Goal: Task Accomplishment & Management: Manage account settings

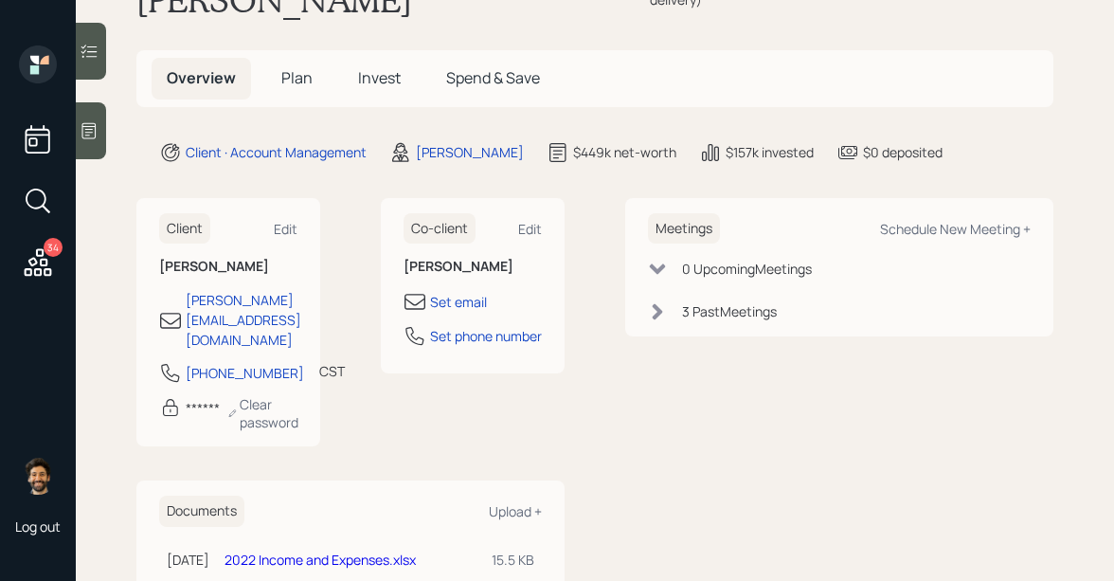
scroll to position [144, 0]
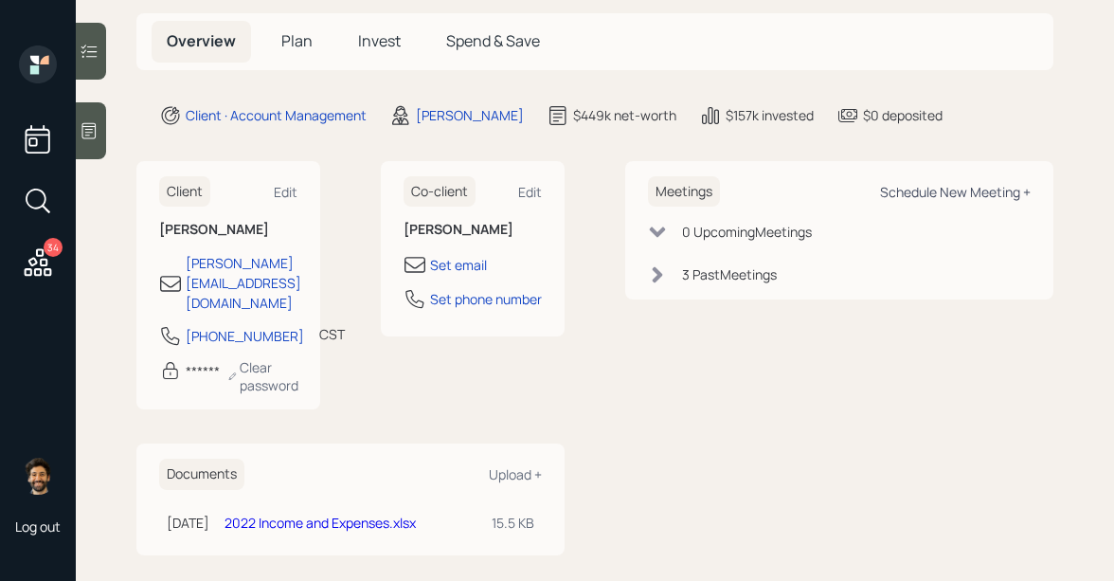
click at [908, 188] on div "Schedule New Meeting +" at bounding box center [955, 192] width 151 height 18
select select "f14b762f-c7c2-4b89-9227-8fa891345eea"
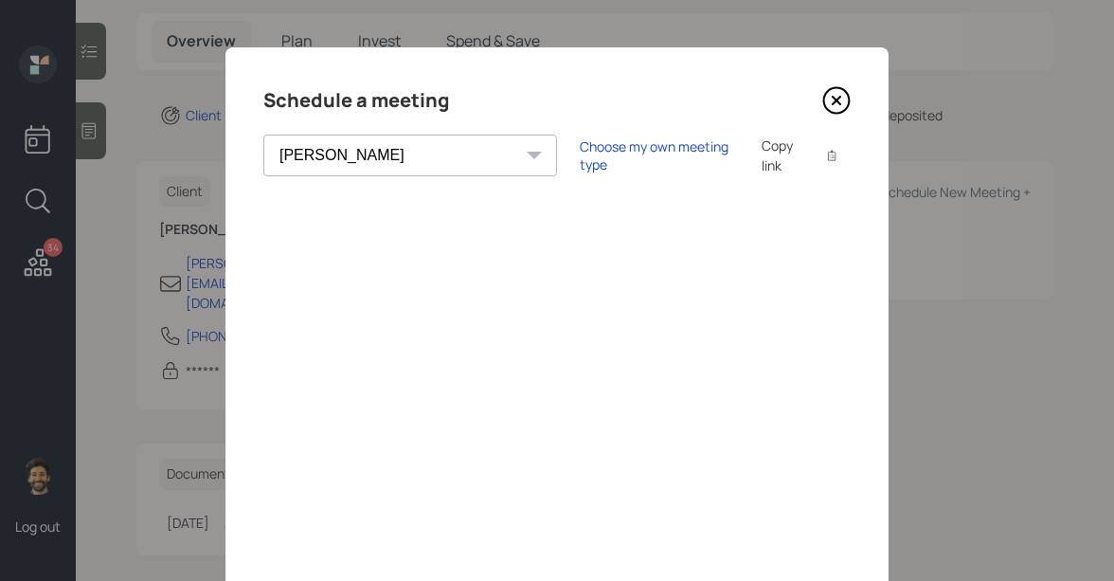
click at [835, 100] on icon at bounding box center [837, 101] width 8 height 8
